Goal: Check status

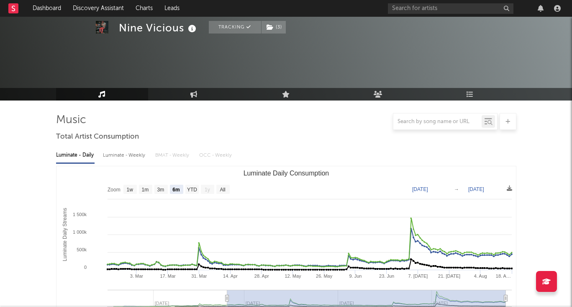
select select "6m"
select select "1w"
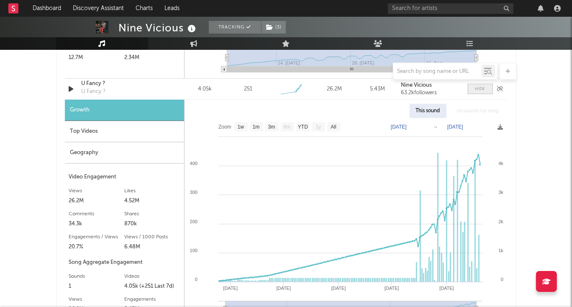
click at [477, 92] on span at bounding box center [479, 89] width 25 height 10
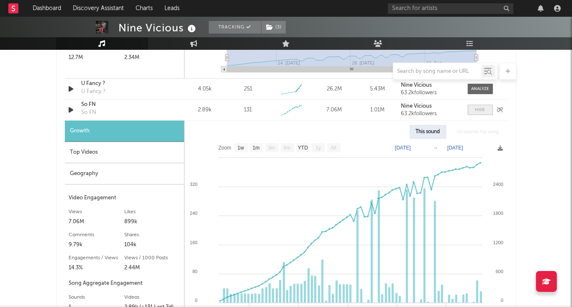
click at [476, 109] on div at bounding box center [480, 110] width 10 height 6
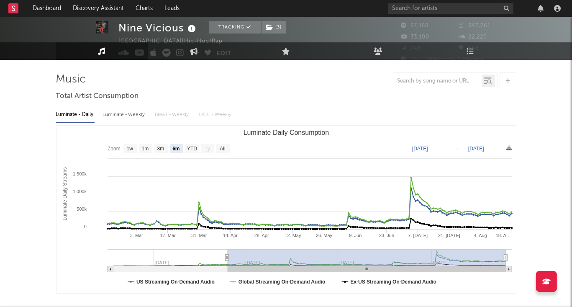
scroll to position [0, 0]
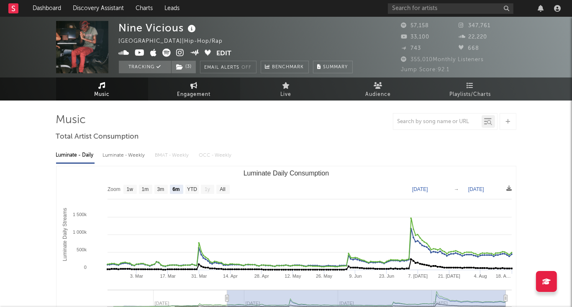
click at [194, 87] on icon at bounding box center [193, 85] width 7 height 7
select select "1w"
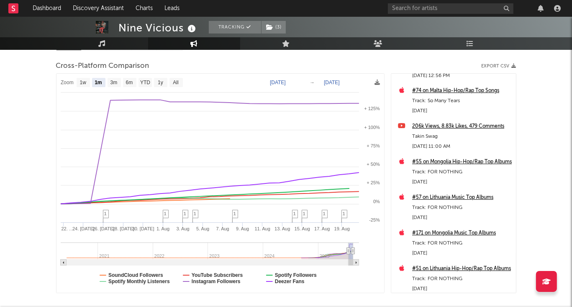
scroll to position [460, 0]
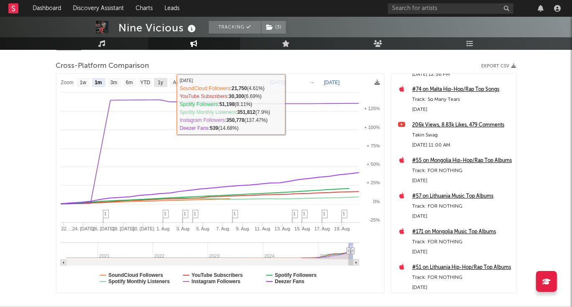
click at [158, 82] on text "1y" at bounding box center [160, 83] width 5 height 6
select select "1y"
type input "[DATE]"
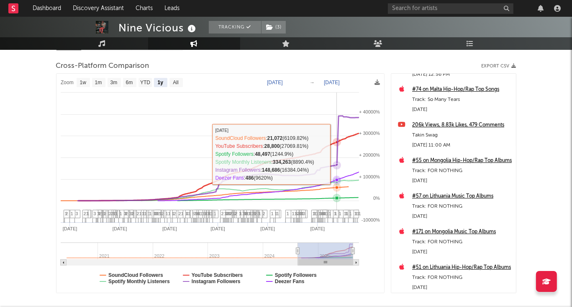
click at [337, 161] on g at bounding box center [336, 165] width 8 height 8
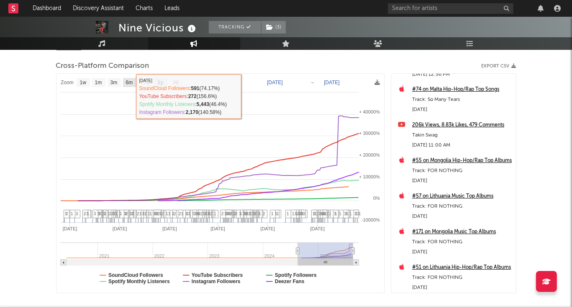
click at [132, 84] on text "6m" at bounding box center [128, 83] width 7 height 6
select select "6m"
type input "[DATE]"
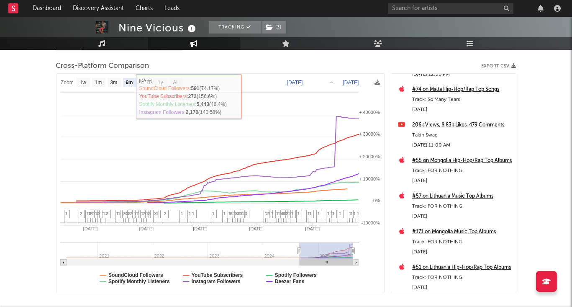
select select "6m"
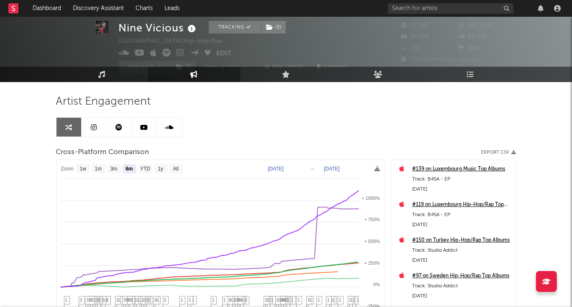
scroll to position [0, 0]
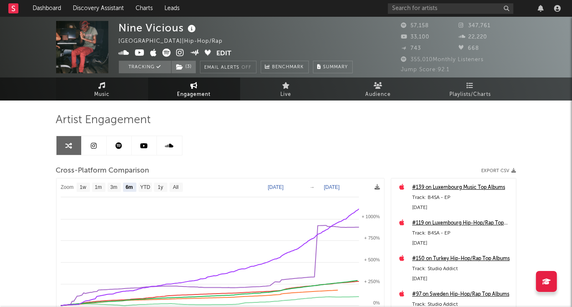
click at [98, 88] on link "Music" at bounding box center [102, 88] width 92 height 23
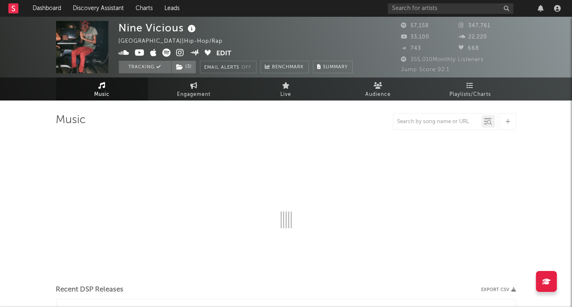
select select "6m"
